Goal: Entertainment & Leisure: Consume media (video, audio)

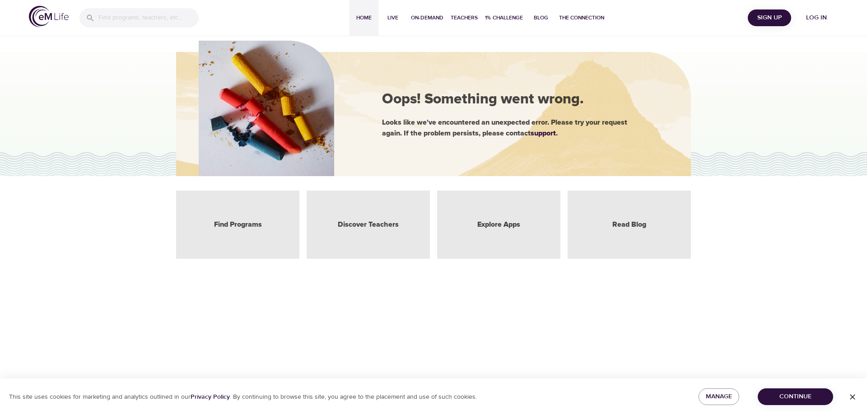
click at [364, 19] on span "Home" at bounding box center [364, 17] width 22 height 9
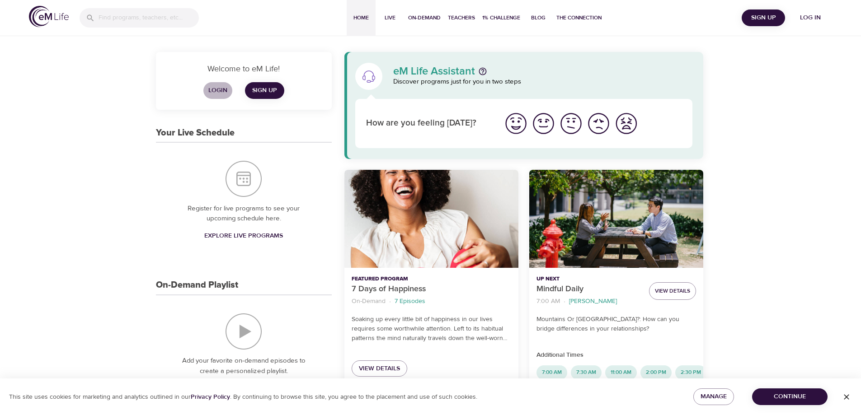
click at [219, 90] on span "Login" at bounding box center [218, 90] width 22 height 11
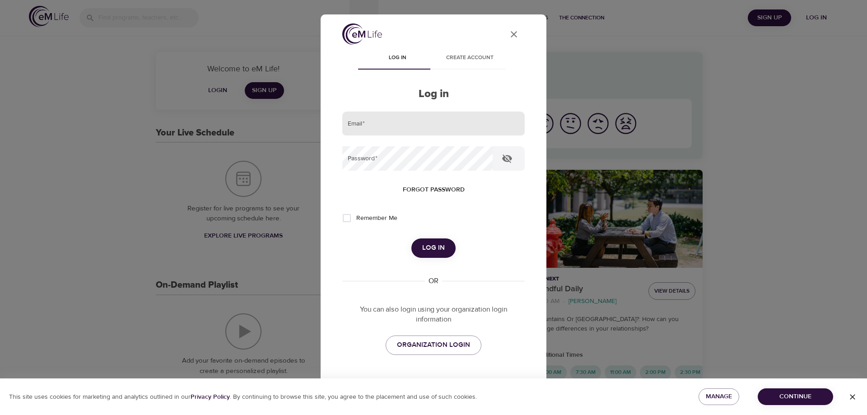
click at [370, 124] on input "email" at bounding box center [433, 124] width 183 height 24
type input "[EMAIL_ADDRESS][DOMAIN_NAME]"
click at [412, 239] on button "Log in" at bounding box center [434, 248] width 44 height 19
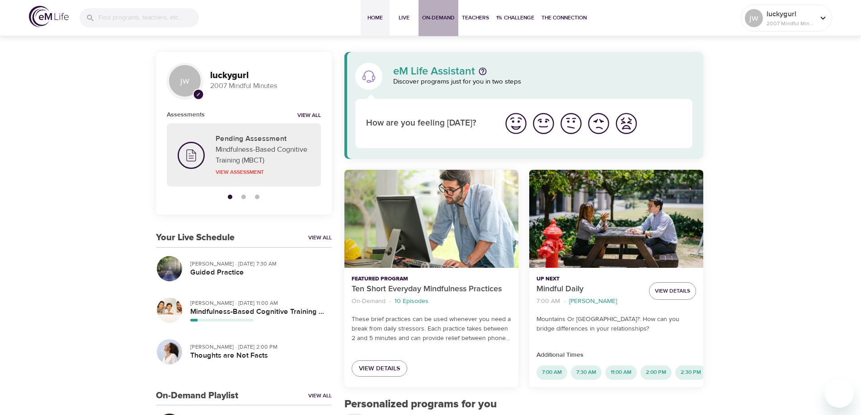
click at [438, 14] on span "On-Demand" at bounding box center [438, 17] width 33 height 9
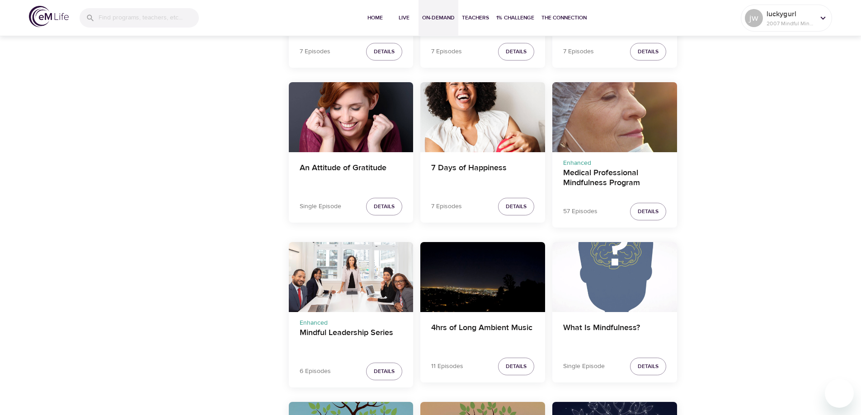
scroll to position [904, 0]
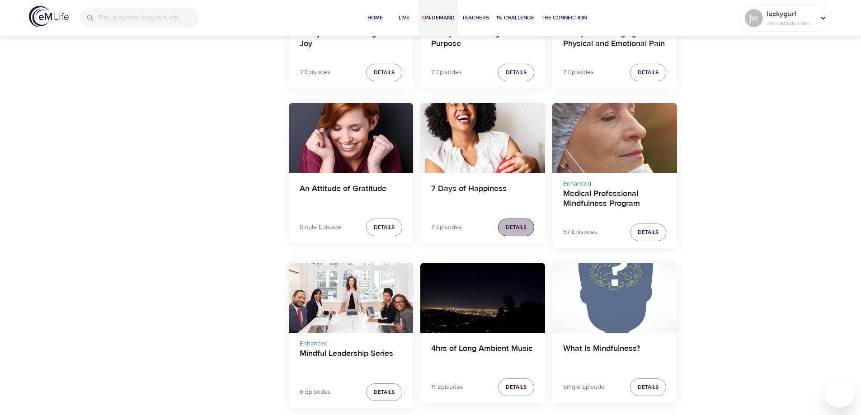
click at [521, 223] on span "Details" at bounding box center [516, 227] width 21 height 9
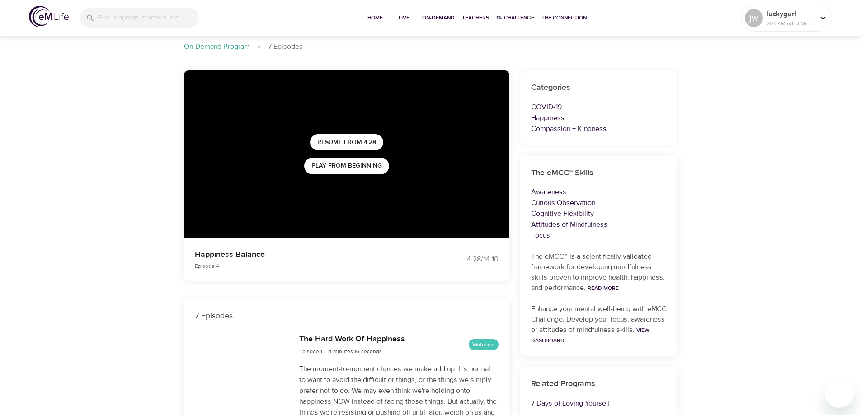
scroll to position [90, 0]
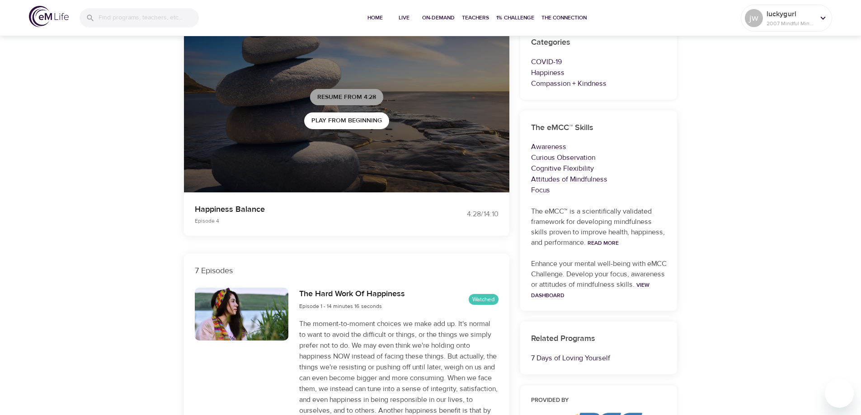
click at [345, 97] on span "Resume from 4:28" at bounding box center [346, 97] width 59 height 11
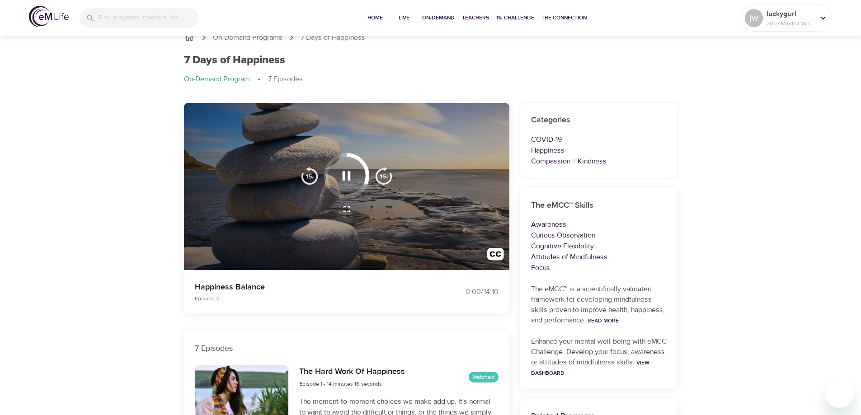
scroll to position [0, 0]
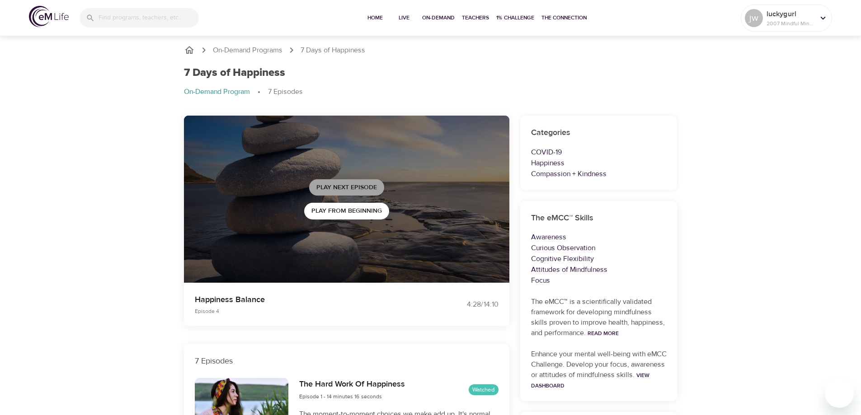
click at [350, 185] on span "Play Next Episode" at bounding box center [346, 187] width 61 height 11
